Goal: Task Accomplishment & Management: Complete application form

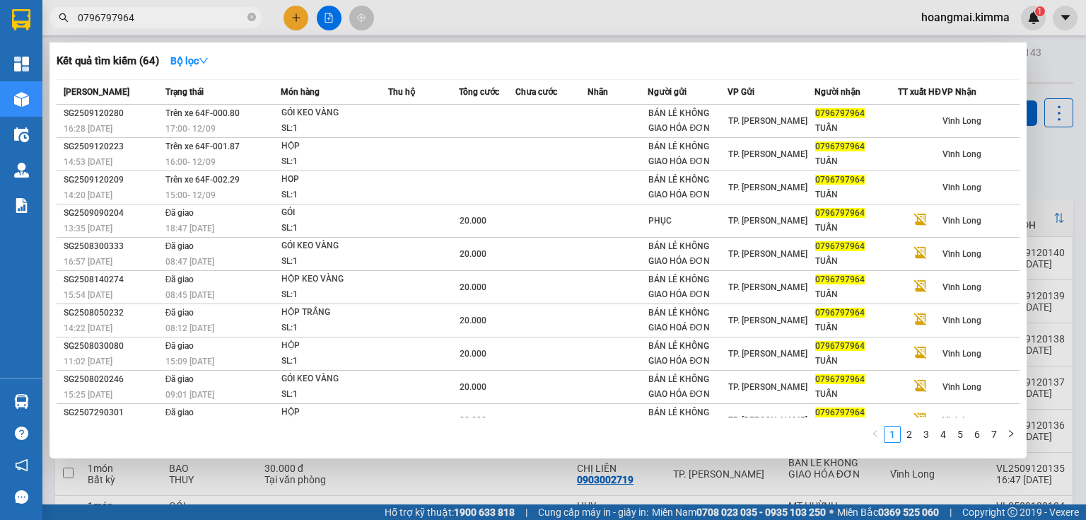
click at [210, 14] on input "0796797964" at bounding box center [161, 18] width 167 height 16
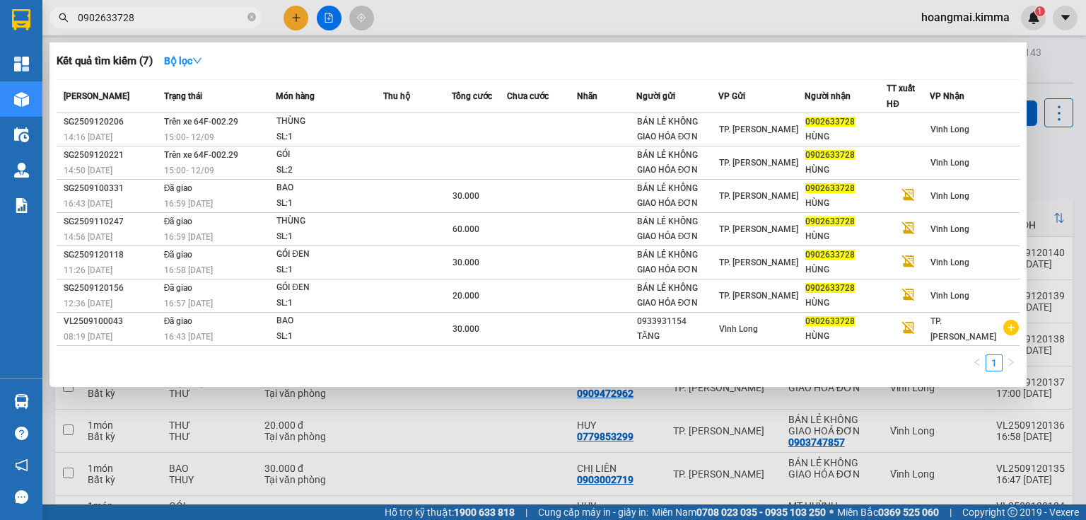
type input "0902633728"
click at [156, 14] on input "0902633728" at bounding box center [161, 18] width 167 height 16
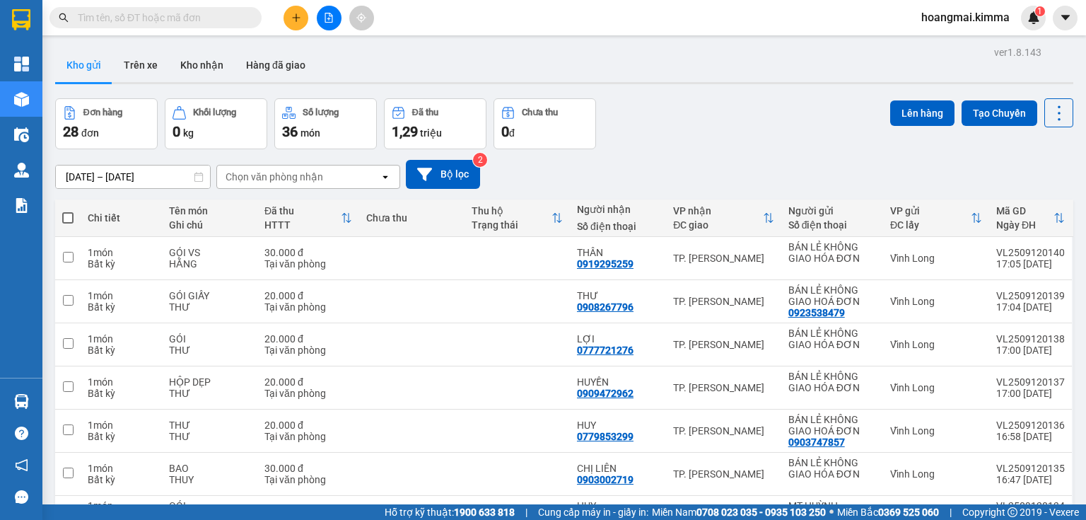
paste input "0902633728"
type input "0902633728"
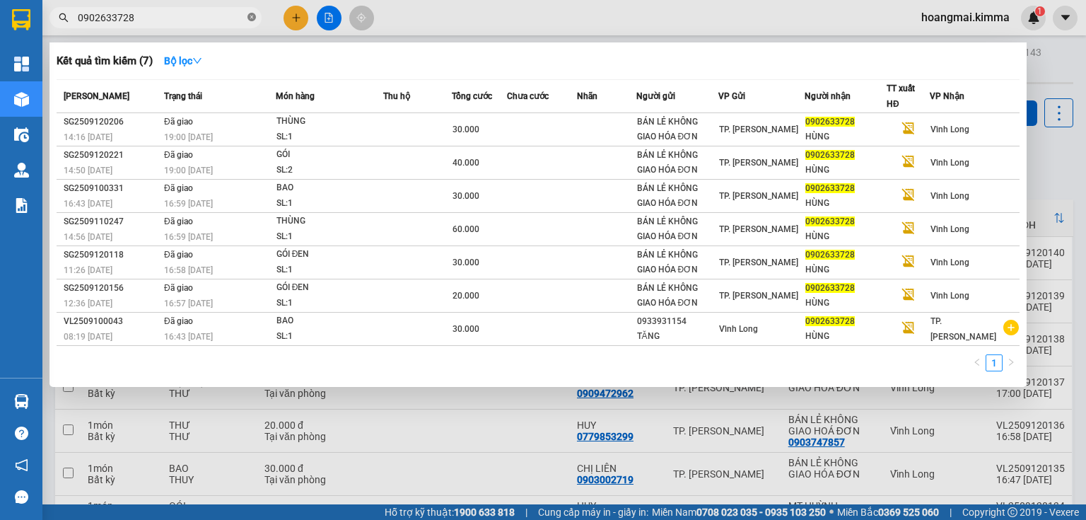
click at [249, 18] on icon "close-circle" at bounding box center [251, 17] width 8 height 8
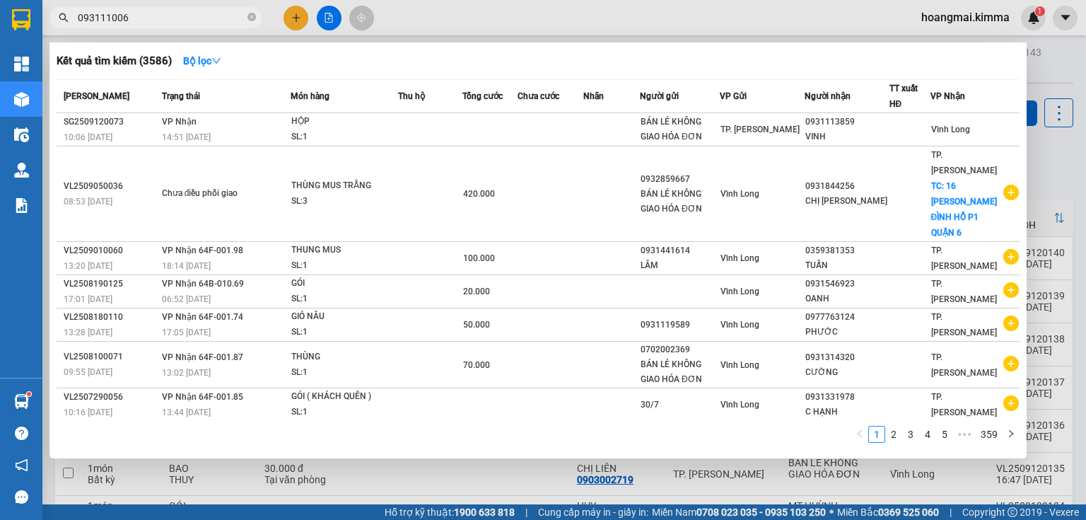
type input "0931110064"
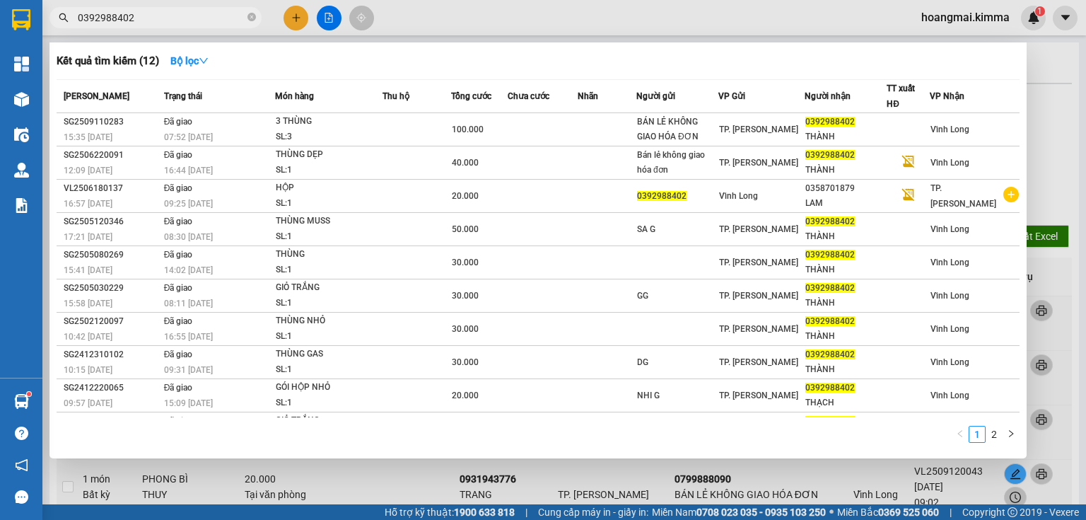
click at [300, 18] on div at bounding box center [543, 260] width 1086 height 520
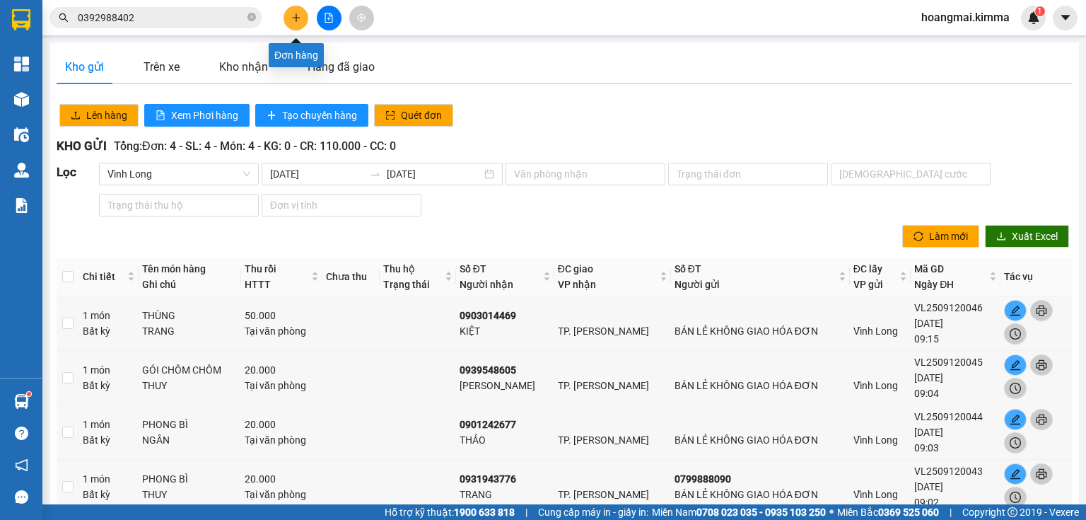
click at [300, 18] on icon "plus" at bounding box center [296, 18] width 10 height 10
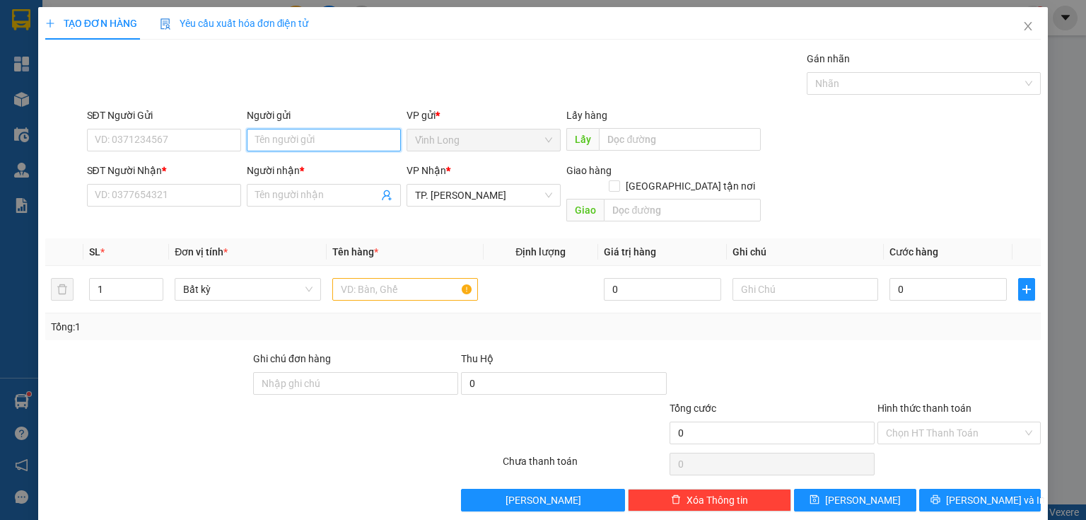
click at [381, 136] on input "Người gửi" at bounding box center [324, 140] width 154 height 23
drag, startPoint x: 381, startPoint y: 136, endPoint x: 368, endPoint y: 153, distance: 21.6
click at [382, 136] on input "Người gửi" at bounding box center [324, 140] width 154 height 23
type input "BA"
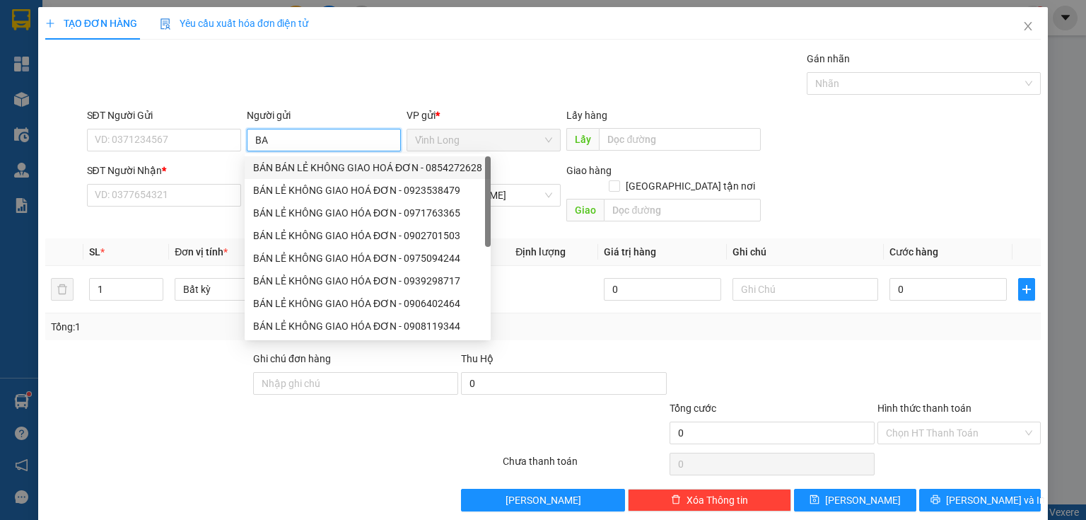
drag, startPoint x: 345, startPoint y: 167, endPoint x: 93, endPoint y: 182, distance: 252.2
click at [345, 168] on div "BÁN BÁN LẺ KHÔNG GIAO HOÁ ĐƠN - 0854272628" at bounding box center [367, 168] width 229 height 16
type input "0854272628"
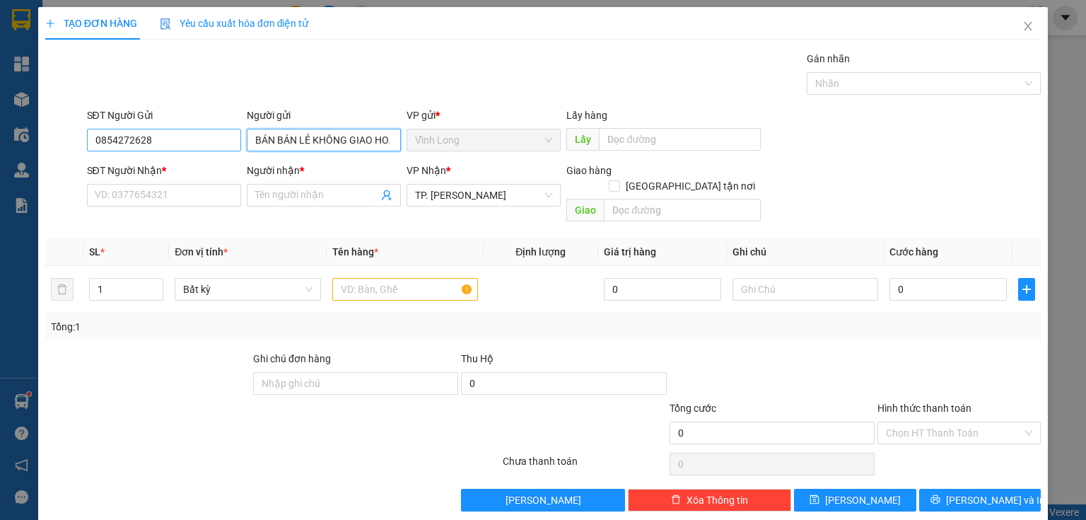
type input "BÁN BÁN LẺ KHÔNG GIAO HOÁ ĐƠN"
drag, startPoint x: 180, startPoint y: 144, endPoint x: 126, endPoint y: 135, distance: 54.5
click at [129, 135] on input "0854272628" at bounding box center [164, 140] width 154 height 23
drag, startPoint x: 299, startPoint y: 148, endPoint x: 278, endPoint y: 148, distance: 21.2
click at [298, 148] on input "BÁN BÁN LẺ KHÔNG GIAO HOÁ ĐƠN" at bounding box center [324, 140] width 154 height 23
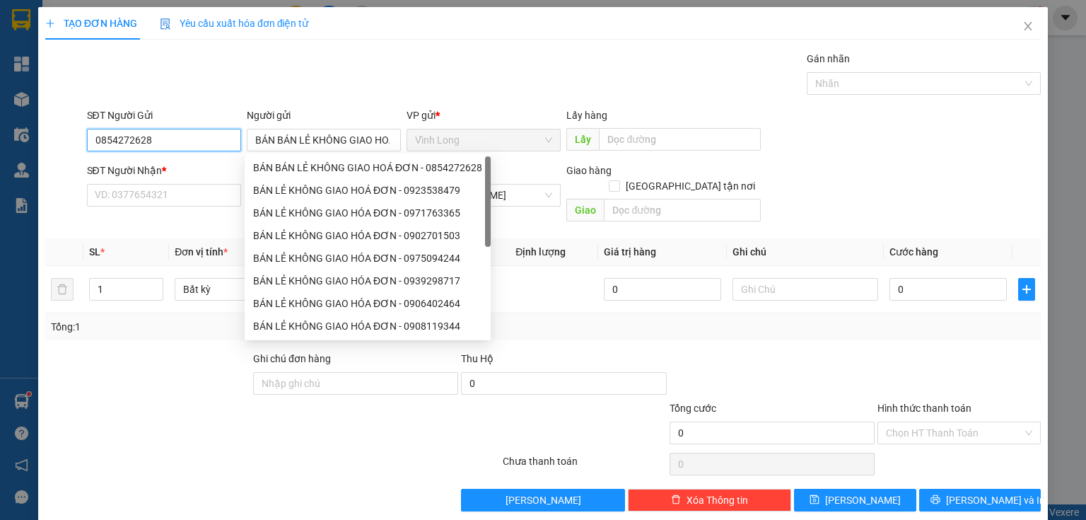
drag, startPoint x: 173, startPoint y: 134, endPoint x: 0, endPoint y: 141, distance: 172.7
click at [0, 141] on div "TẠO ĐƠN HÀNG Yêu cầu xuất hóa đơn điện tử Transit Pickup Surcharge Ids Transit …" at bounding box center [543, 260] width 1086 height 520
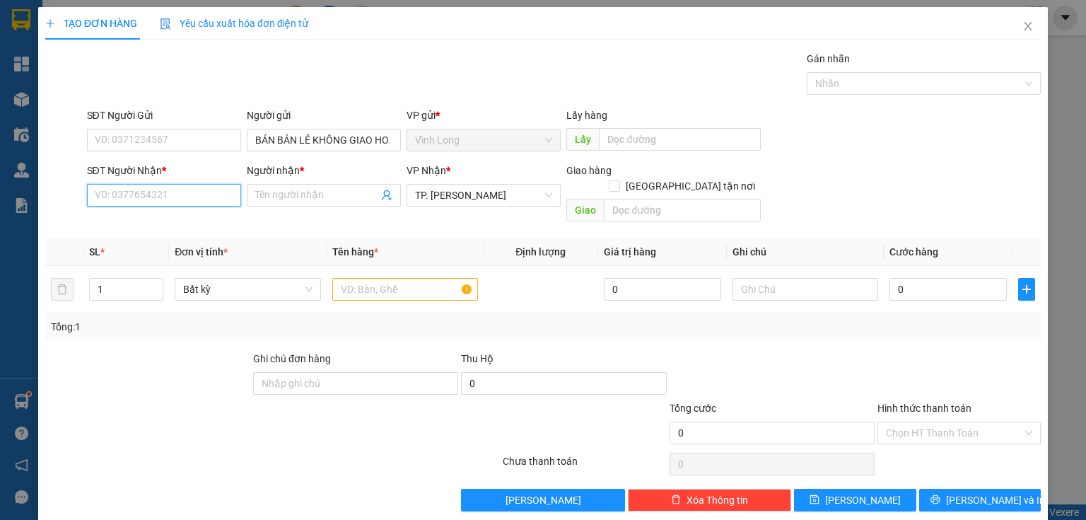
click at [155, 201] on input "SĐT Người Nhận *" at bounding box center [164, 195] width 154 height 23
type input "0934186823"
click at [201, 221] on div "0934186823 - THẦY THIỆN AN" at bounding box center [163, 223] width 136 height 16
type input "THẦY THIỆN AN"
type input "0934186823"
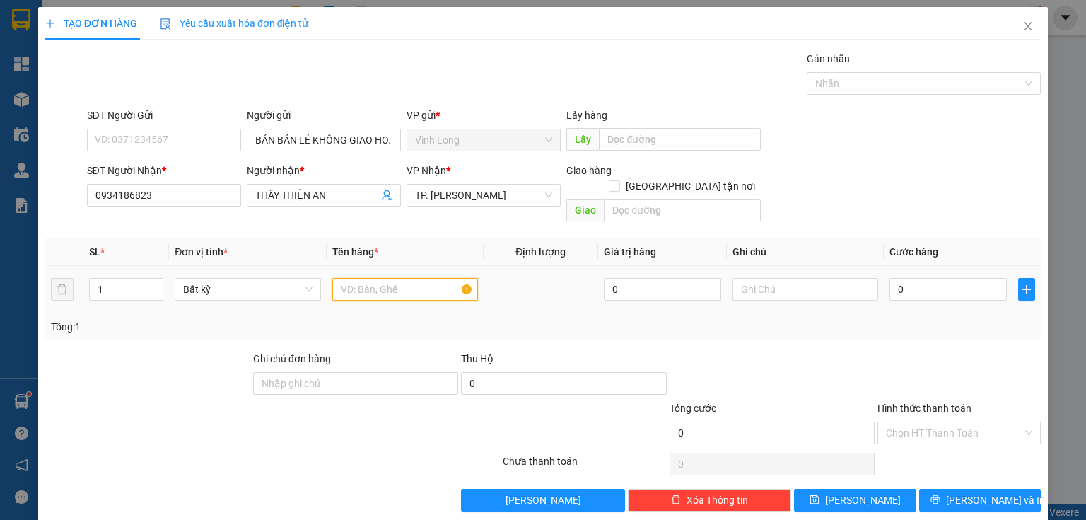
click at [365, 278] on input "text" at bounding box center [405, 289] width 146 height 23
type input "RỔ SẦU RIÊNG"
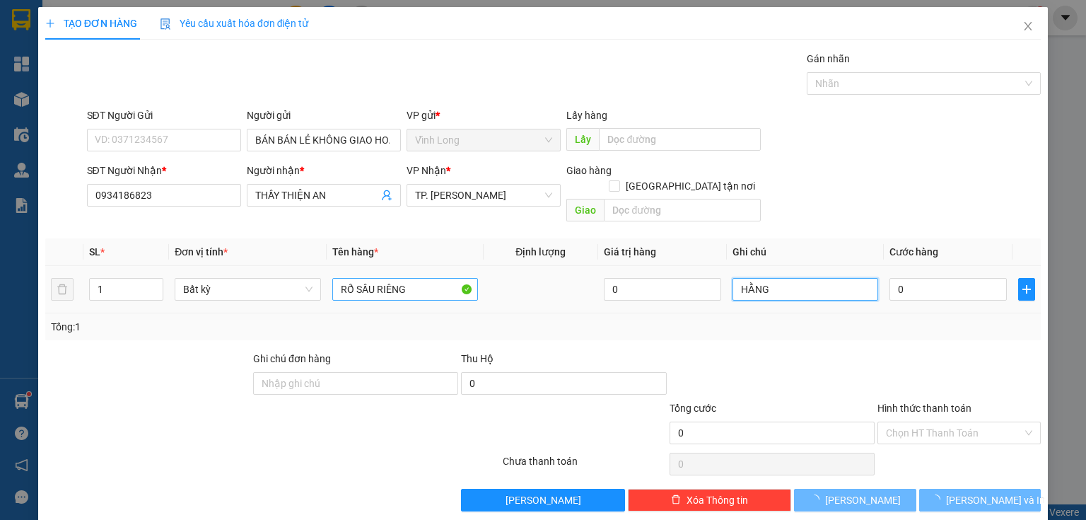
type input "HẰNG"
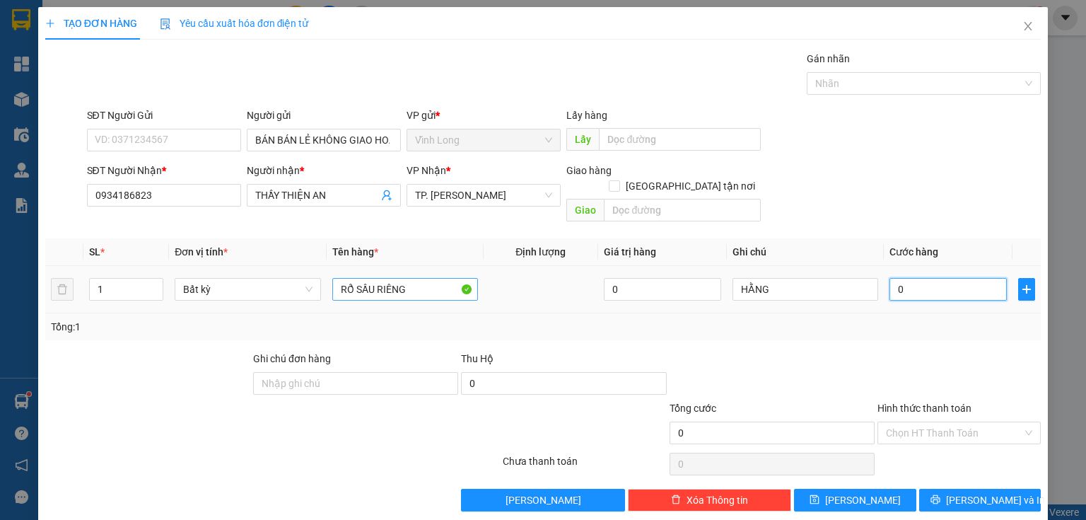
type input "4"
type input "40"
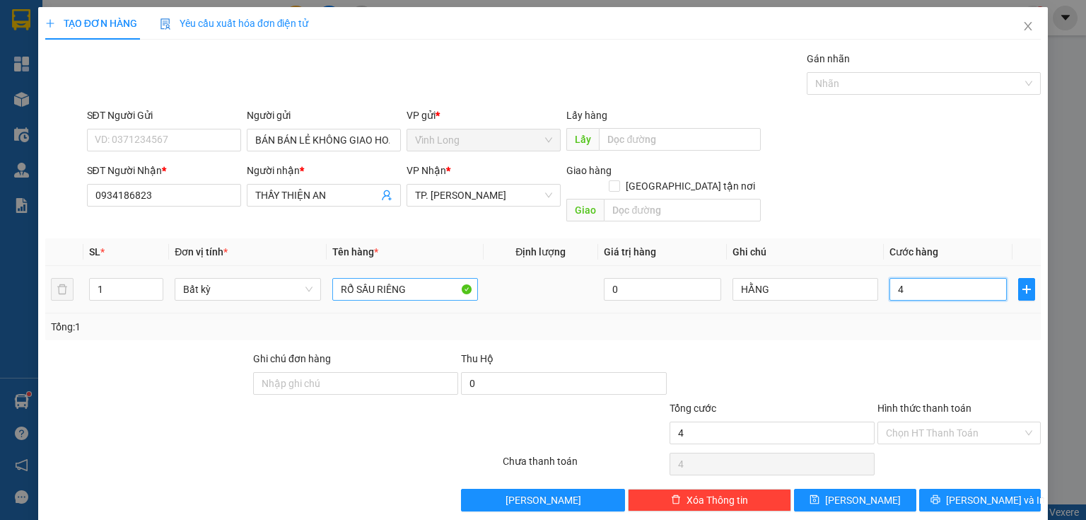
type input "40"
type input "40.000"
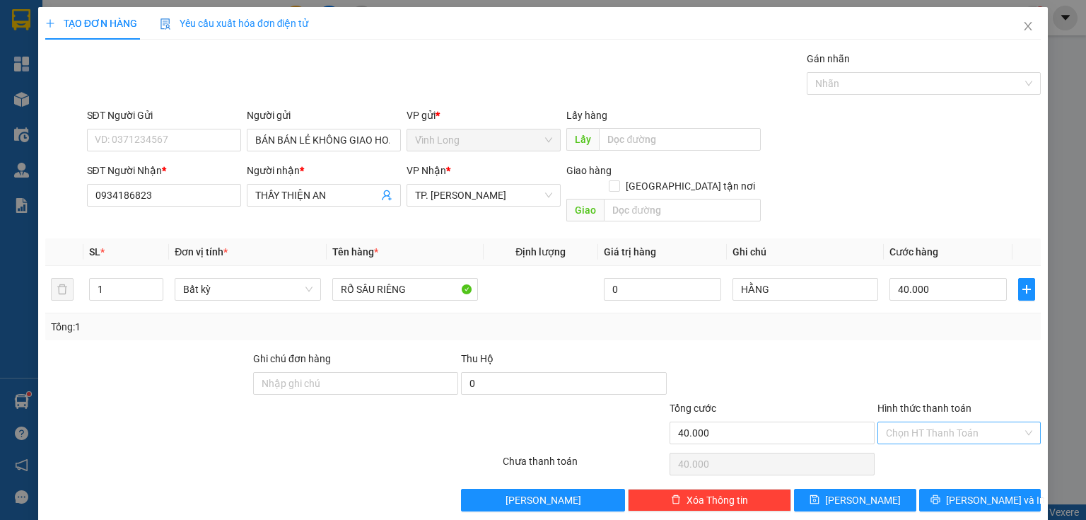
drag, startPoint x: 958, startPoint y: 371, endPoint x: 968, endPoint y: 408, distance: 38.1
click at [959, 373] on div at bounding box center [959, 375] width 166 height 49
click at [973, 422] on input "Hình thức thanh toán" at bounding box center [954, 432] width 136 height 21
drag, startPoint x: 967, startPoint y: 442, endPoint x: 970, endPoint y: 468, distance: 26.3
click at [967, 445] on div "Tại văn phòng" at bounding box center [952, 444] width 146 height 16
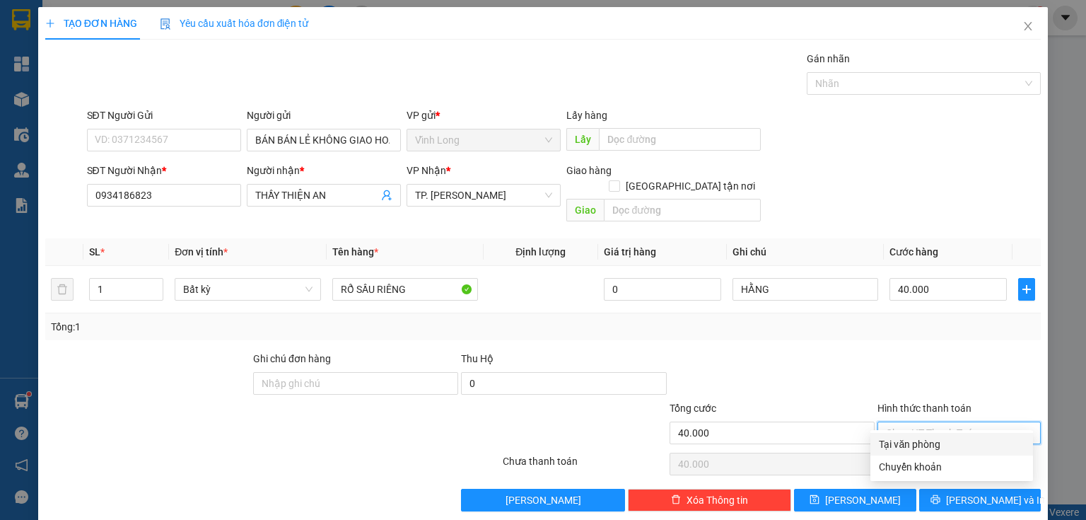
type input "0"
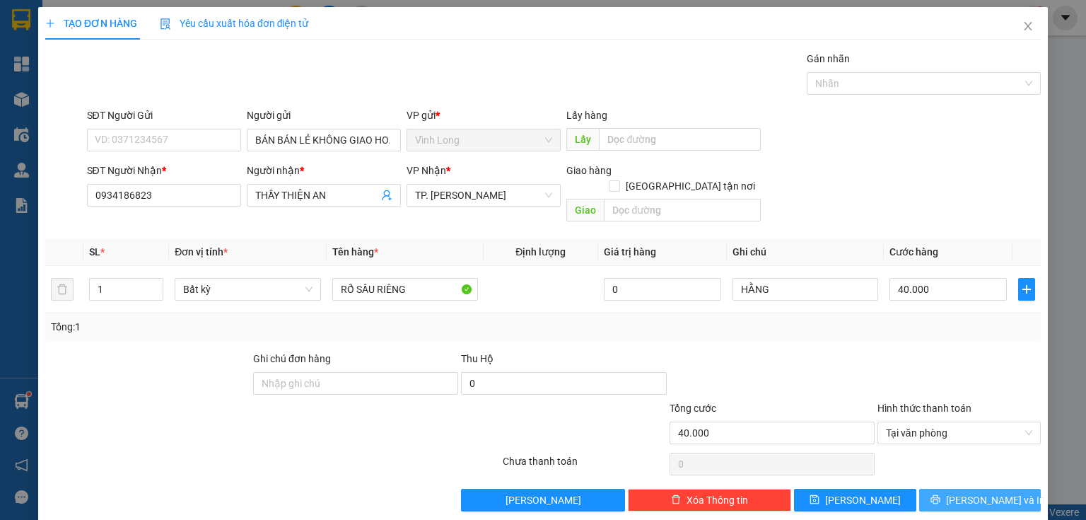
click at [972, 492] on span "[PERSON_NAME] và In" at bounding box center [995, 500] width 99 height 16
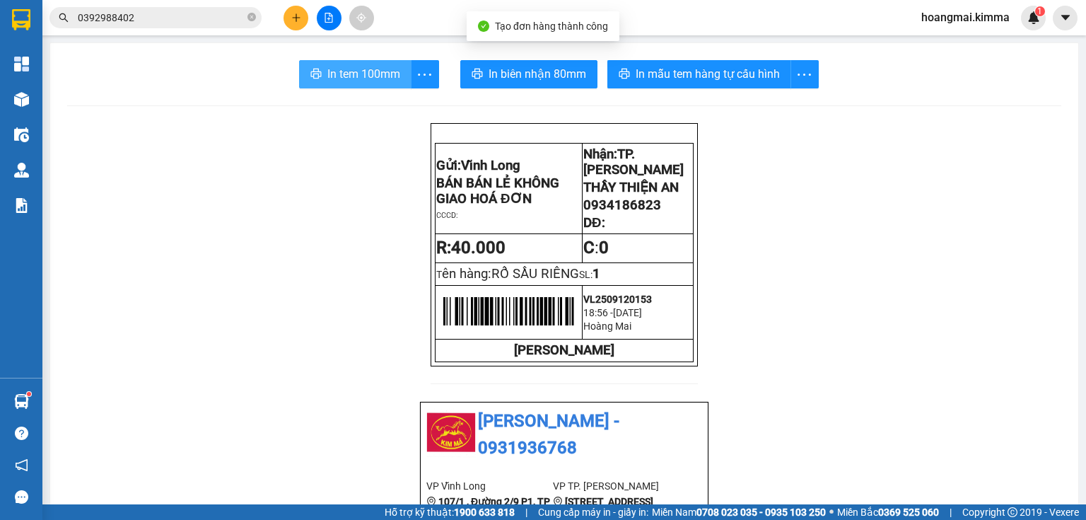
click at [363, 83] on button "In tem 100mm" at bounding box center [355, 74] width 112 height 28
